Goal: Transaction & Acquisition: Purchase product/service

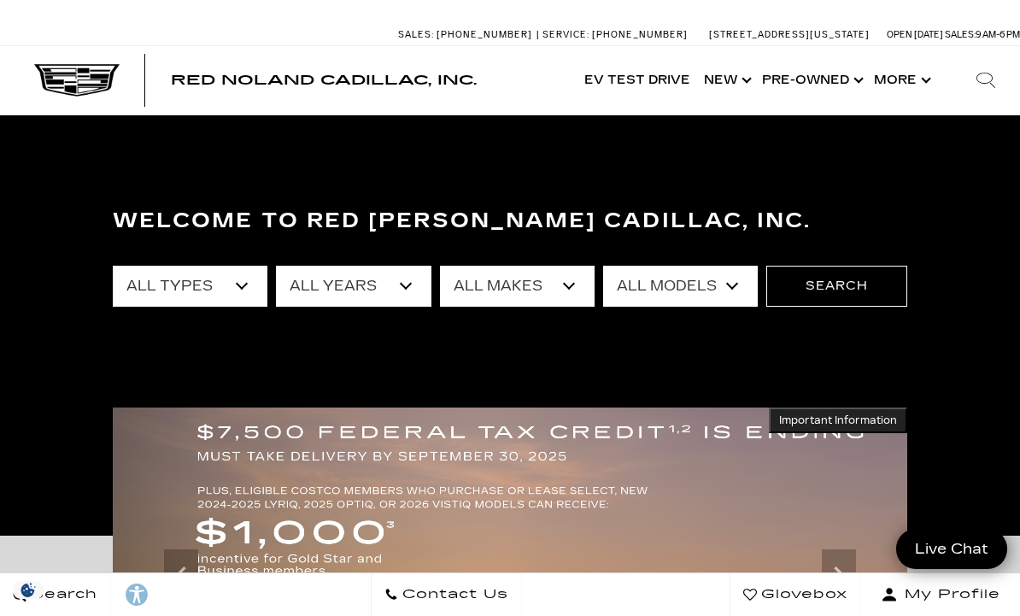
click at [214, 296] on select "All Types New Used Certified Used Demo" at bounding box center [190, 286] width 155 height 41
click at [210, 300] on select "All Types New Used Certified Used Demo" at bounding box center [190, 286] width 155 height 41
select select "Used"
click at [520, 284] on select "All Makes Audi BMW Buick Cadillac Chevrolet Ford Honda Jeep Land Rover Lexus Me…" at bounding box center [517, 286] width 155 height 41
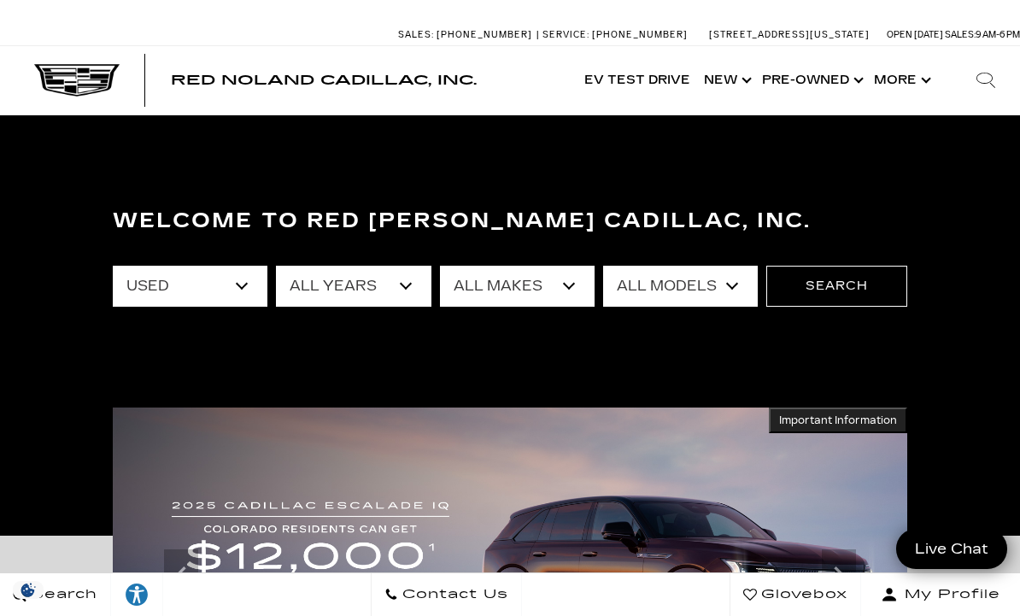
select select "BMW"
click at [858, 286] on button "Search" at bounding box center [836, 286] width 141 height 41
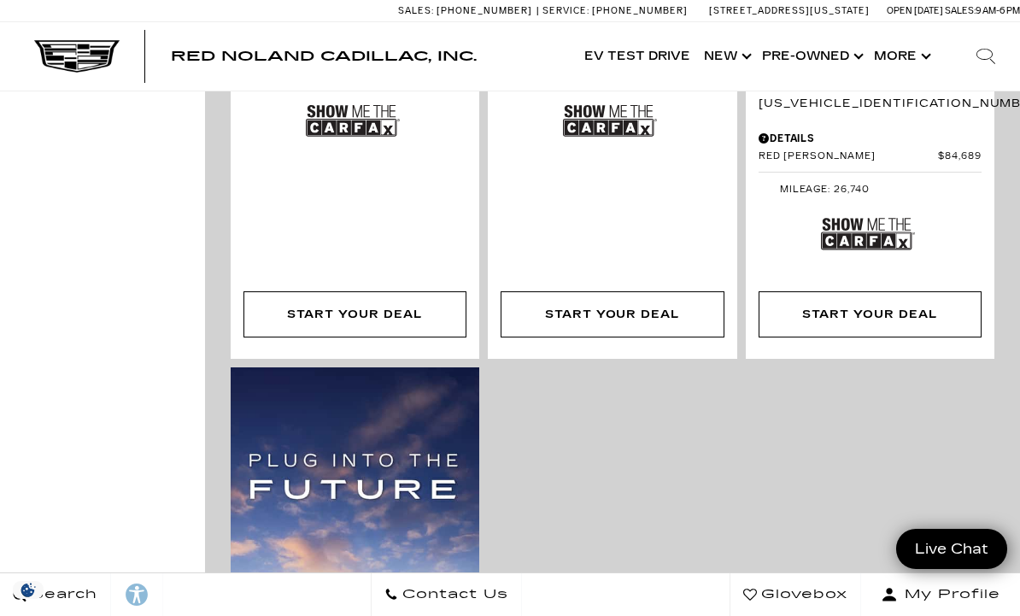
scroll to position [295, 0]
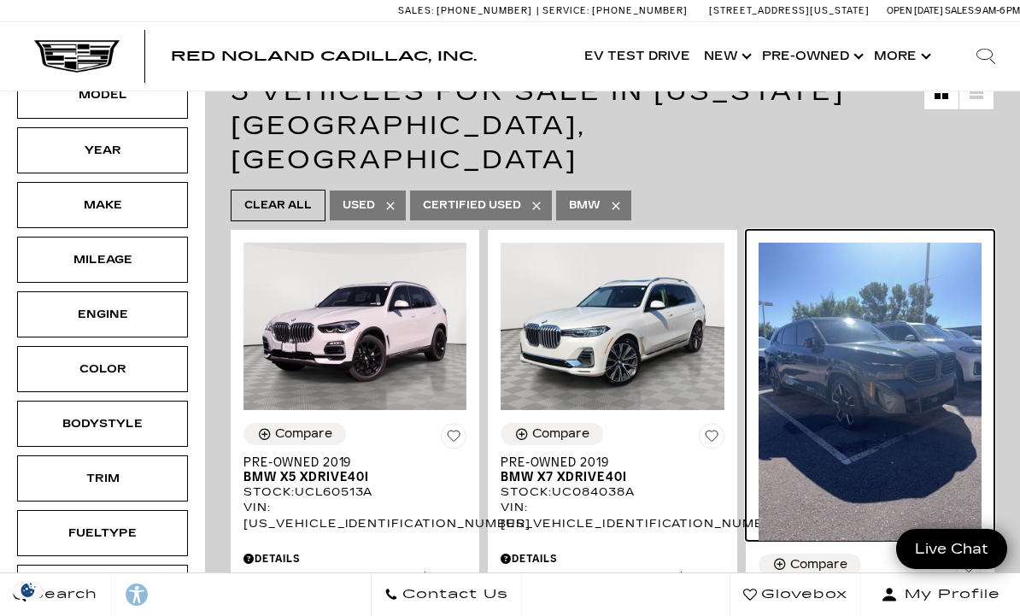
click at [898, 349] on img at bounding box center [870, 391] width 223 height 297
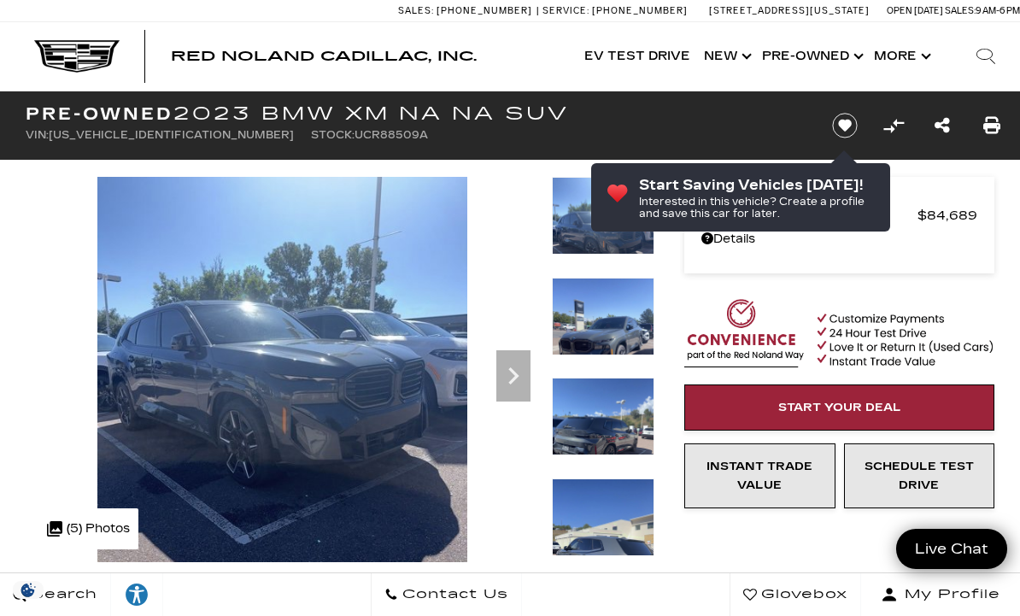
click at [443, 519] on img at bounding box center [283, 424] width 514 height 494
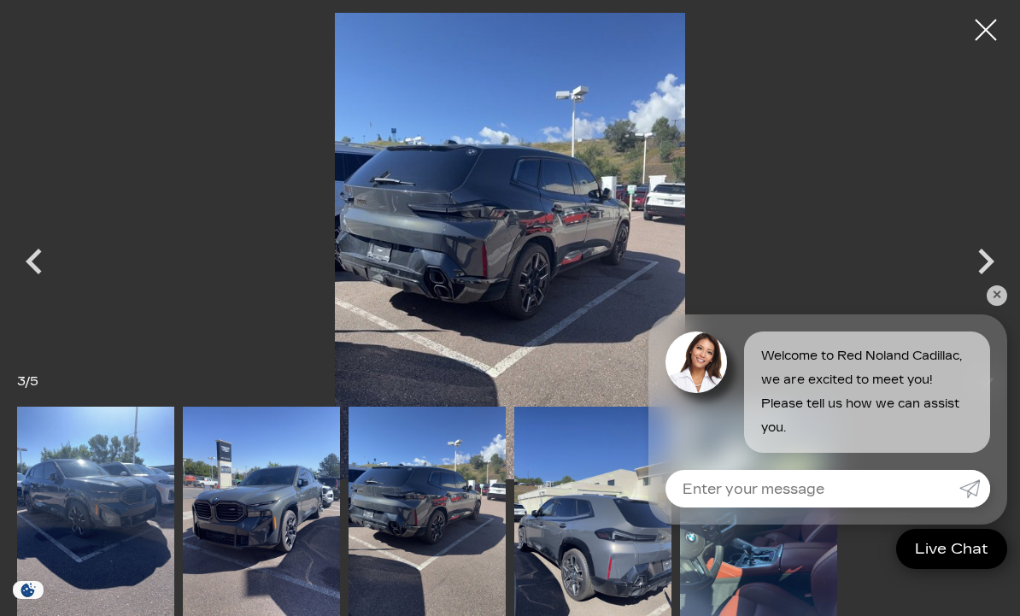
click at [983, 302] on div "Next" at bounding box center [985, 265] width 51 height 77
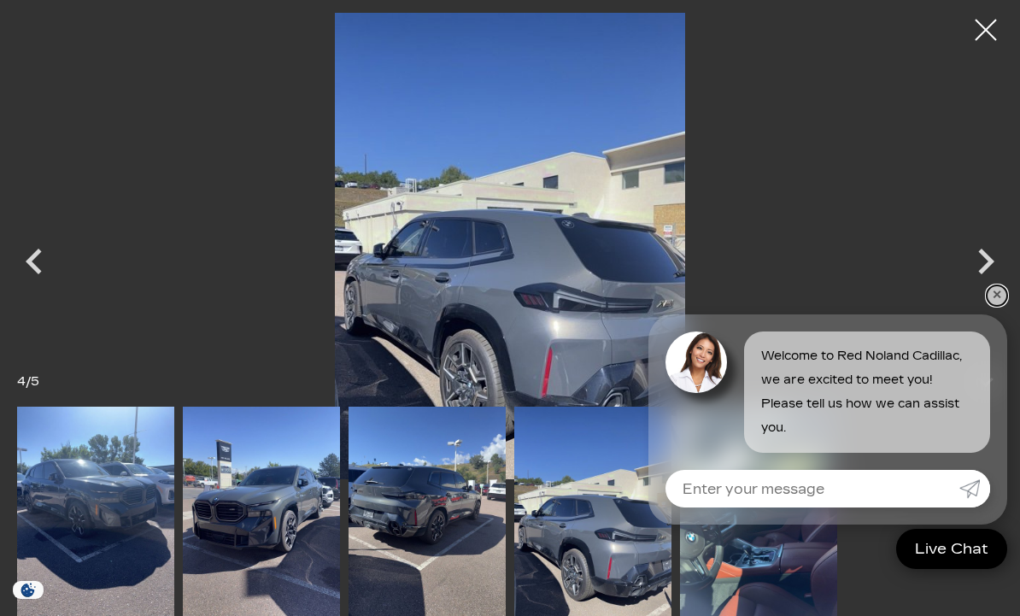
click at [991, 297] on link "✕" at bounding box center [997, 295] width 21 height 21
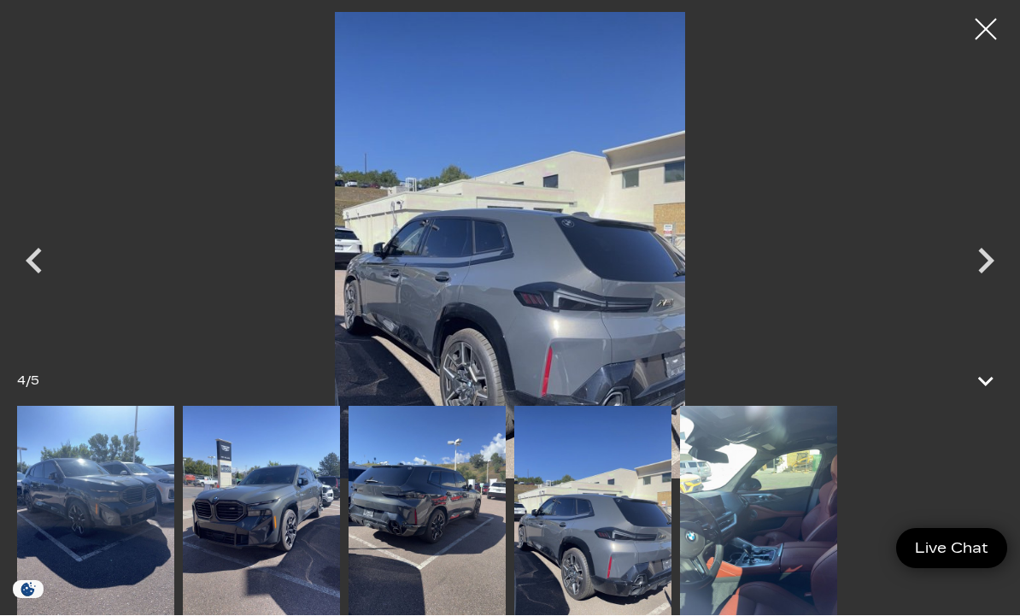
scroll to position [5, 0]
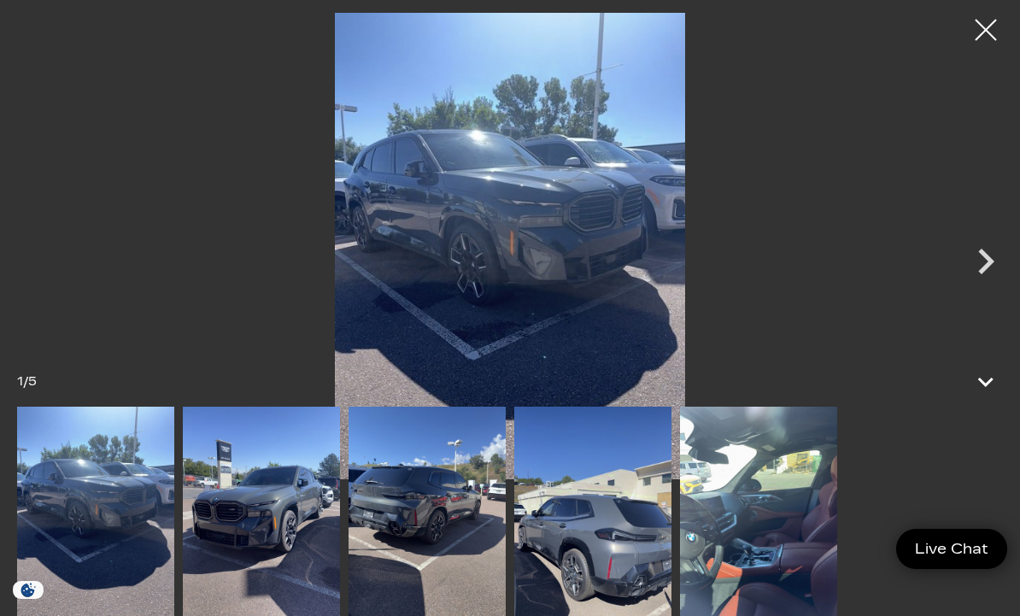
click at [796, 368] on div "1 / 5" at bounding box center [510, 382] width 1020 height 50
